Goal: Transaction & Acquisition: Purchase product/service

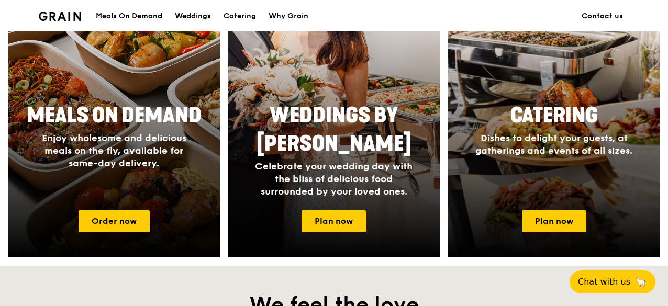
scroll to position [480, 0]
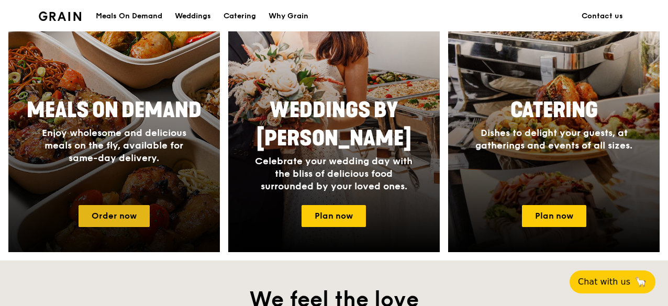
click at [115, 212] on link "Order now" at bounding box center [114, 216] width 71 height 22
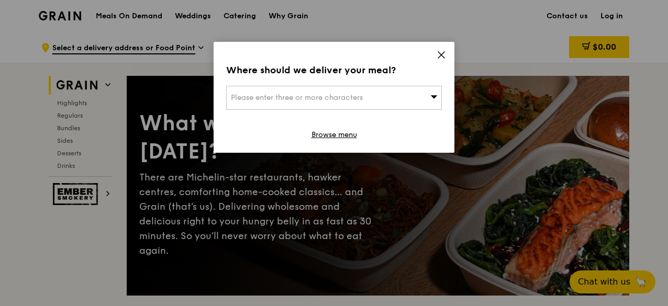
click at [411, 92] on div "Please enter three or more characters" at bounding box center [334, 98] width 216 height 24
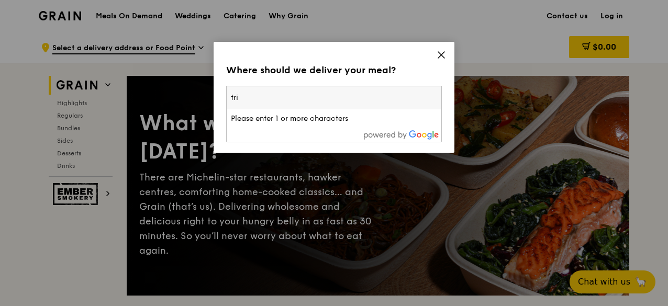
type input "trip"
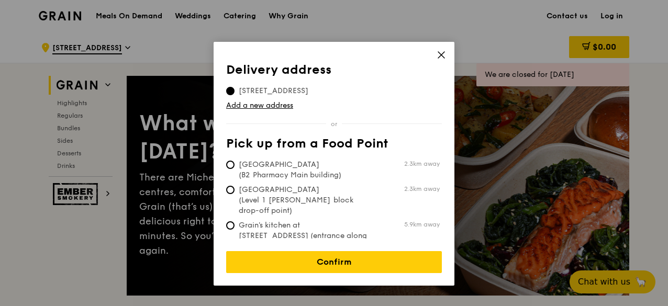
click at [257, 162] on span "[GEOGRAPHIC_DATA] (B2 Pharmacy Main building)" at bounding box center [304, 170] width 156 height 21
click at [235, 162] on input "Tan Tock Seng Hospital (B2 Pharmacy Main building) 2.3km away" at bounding box center [230, 165] width 8 height 8
radio input "true"
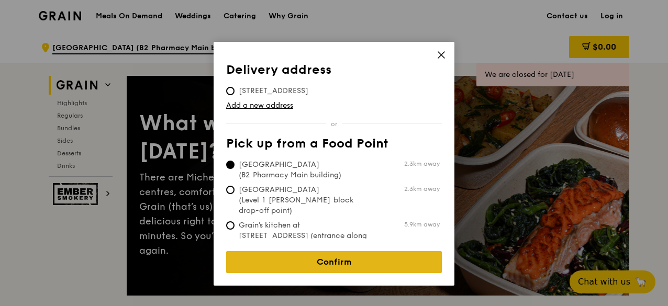
click at [359, 261] on link "Confirm" at bounding box center [334, 262] width 216 height 22
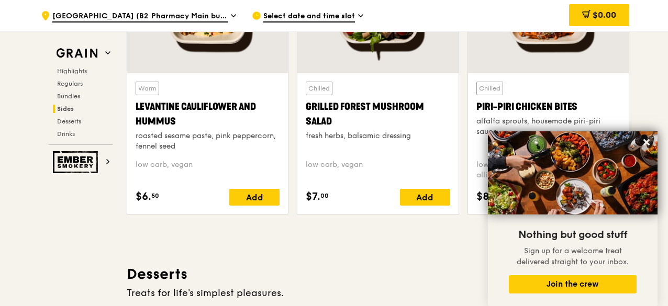
scroll to position [2706, 0]
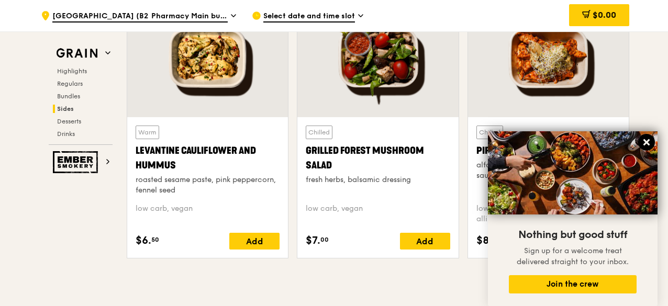
click at [649, 139] on button at bounding box center [646, 142] width 17 height 17
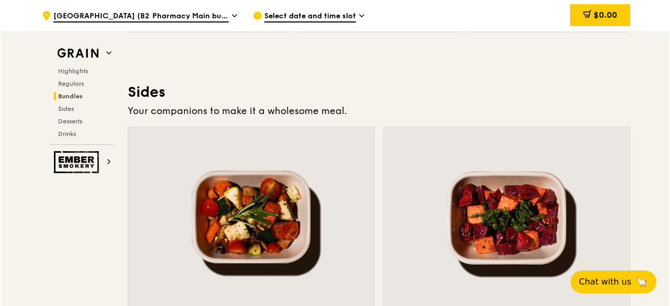
scroll to position [2138, 0]
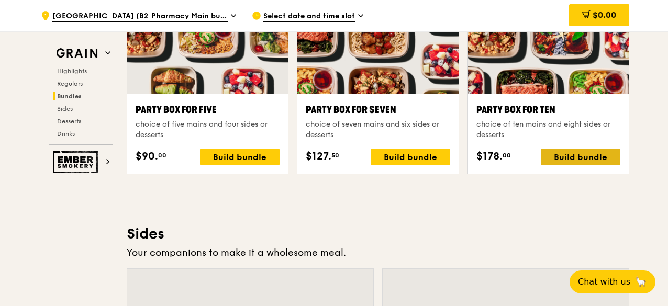
click at [597, 150] on div "Build bundle" at bounding box center [581, 157] width 80 height 17
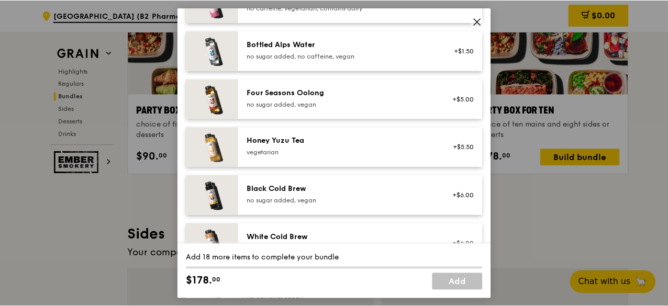
scroll to position [1353, 0]
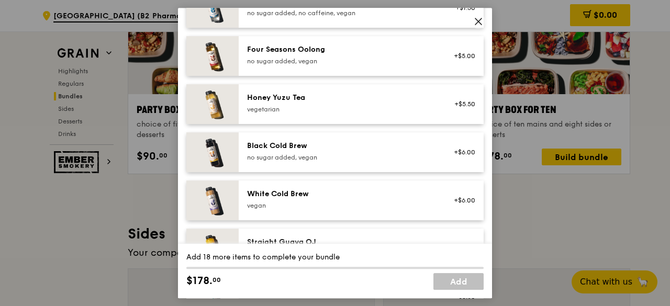
click at [557, 207] on div "Party Box for Ten choice of ten mains and eight sides or desserts Mains Choose …" at bounding box center [335, 153] width 670 height 306
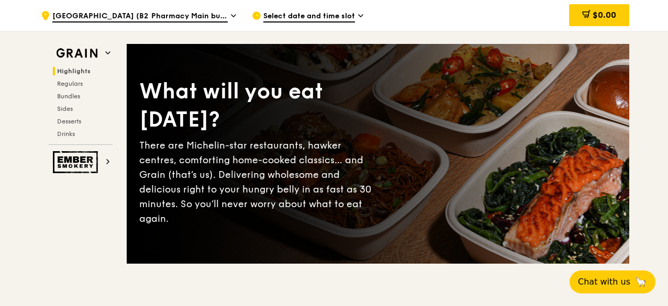
scroll to position [0, 0]
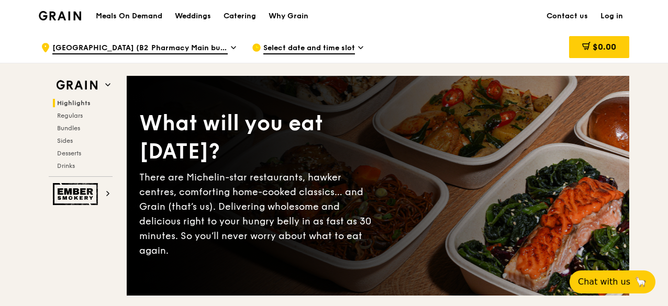
scroll to position [480, 0]
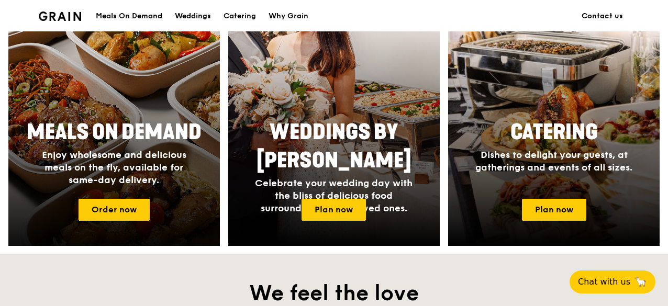
scroll to position [436, 0]
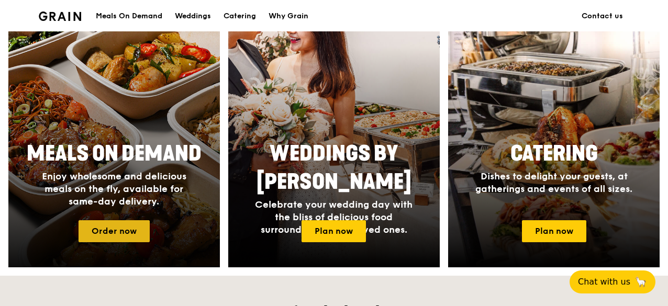
click at [136, 223] on link "Order now" at bounding box center [114, 231] width 71 height 22
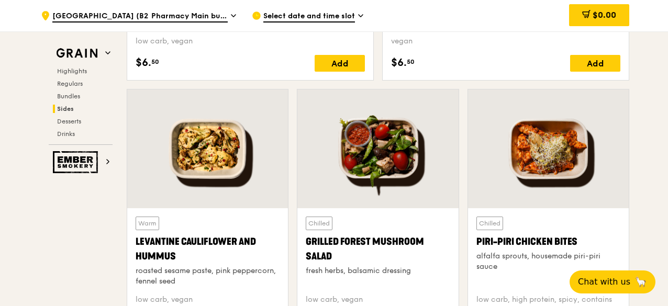
scroll to position [2619, 0]
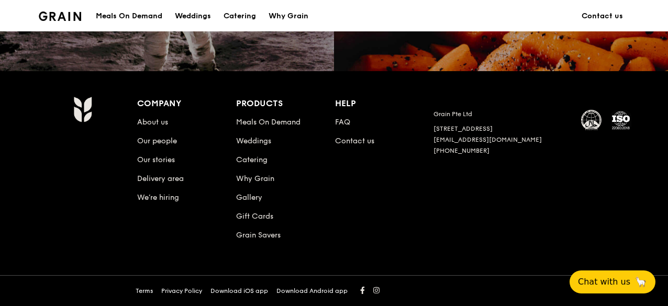
scroll to position [436, 0]
